Goal: Check status: Check status

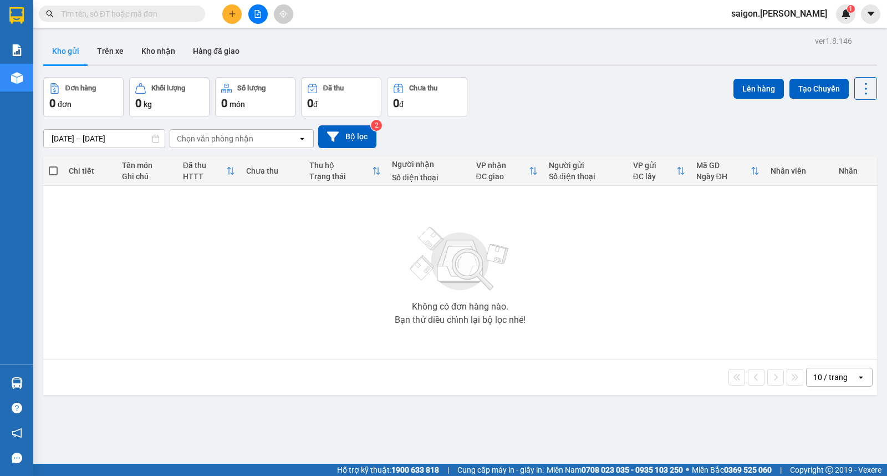
click at [120, 8] on input "text" at bounding box center [126, 14] width 131 height 12
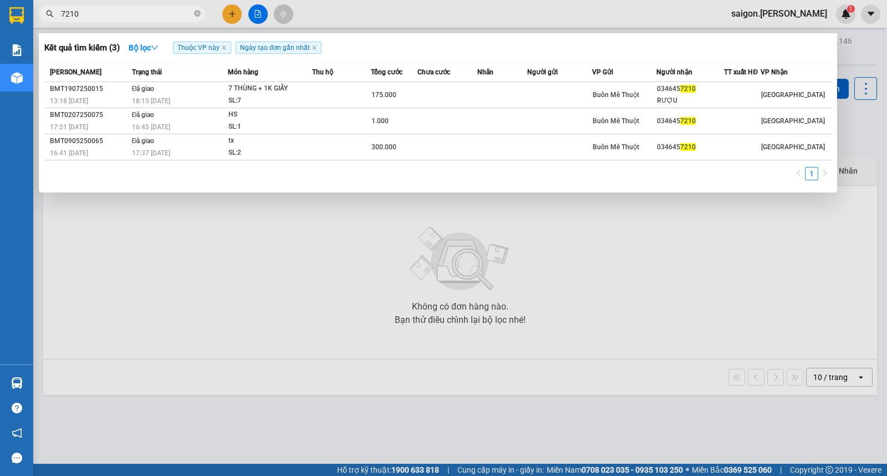
click at [103, 12] on input "7210" at bounding box center [126, 14] width 131 height 12
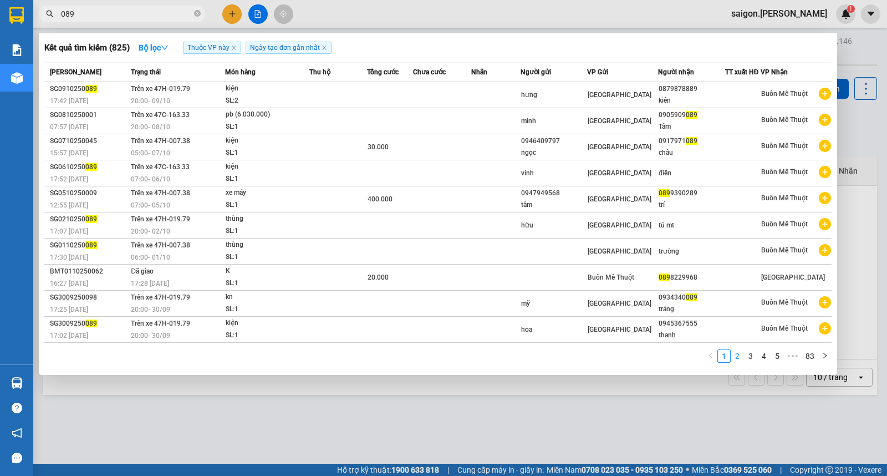
type input "089"
click at [736, 362] on link "2" at bounding box center [737, 356] width 12 height 12
